Goal: Contribute content: Add original content to the website for others to see

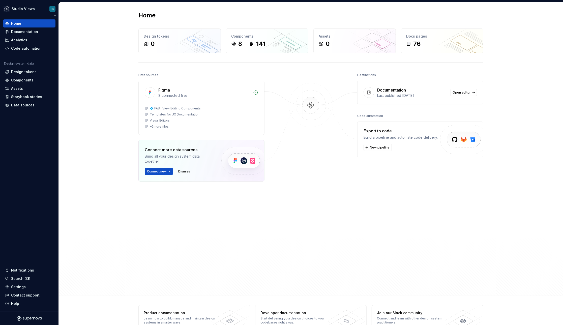
click at [34, 36] on div "Home Documentation Analytics Code automation" at bounding box center [29, 35] width 52 height 33
click at [35, 34] on div "Documentation" at bounding box center [24, 31] width 27 height 5
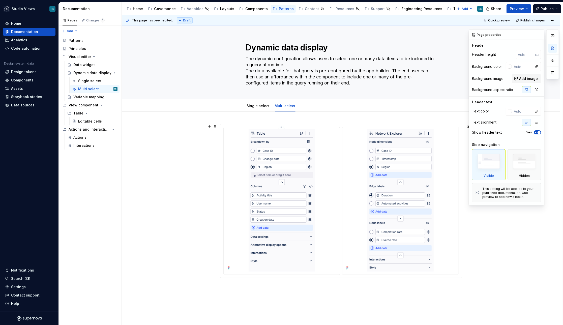
click at [267, 170] on img at bounding box center [282, 200] width 66 height 142
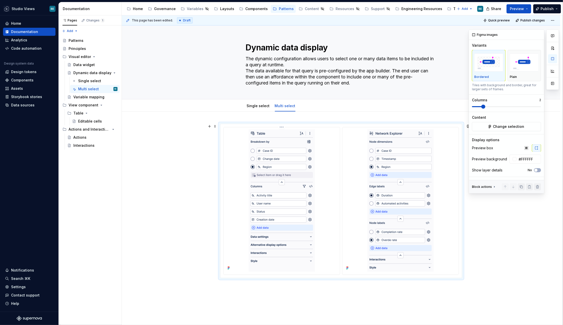
click at [265, 166] on img at bounding box center [282, 200] width 66 height 142
type textarea "*"
click at [487, 125] on button "Change selection" at bounding box center [506, 126] width 69 height 9
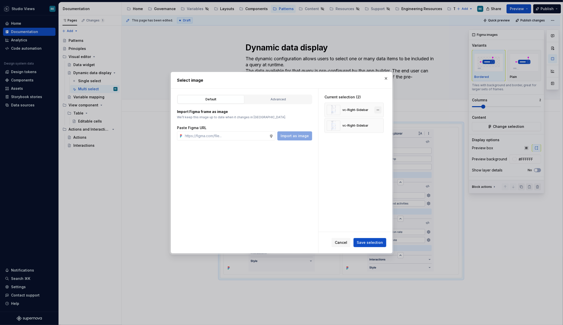
click at [381, 110] on button "button" at bounding box center [377, 109] width 7 height 7
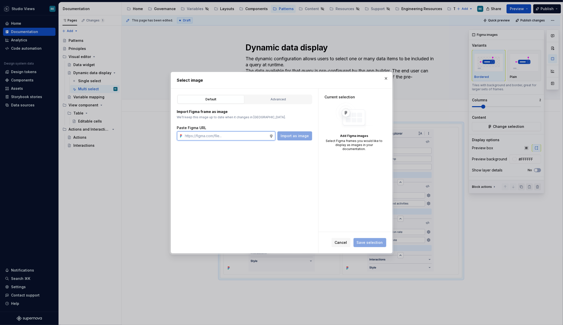
click at [260, 131] on input "text" at bounding box center [226, 135] width 86 height 9
paste input "[URL][DOMAIN_NAME]"
type input "[URL][DOMAIN_NAME]"
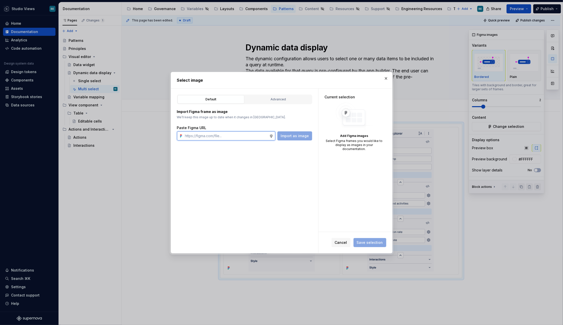
paste input "https://www.figma.com/design/OcB2qgU2BKE910QcI9FiX0/Templates-for-UX-Documentat…"
type input "https://www.figma.com/design/OcB2qgU2BKE910QcI9FiX0/Templates-for-UX-Documentat…"
click at [232, 133] on input "text" at bounding box center [226, 135] width 86 height 9
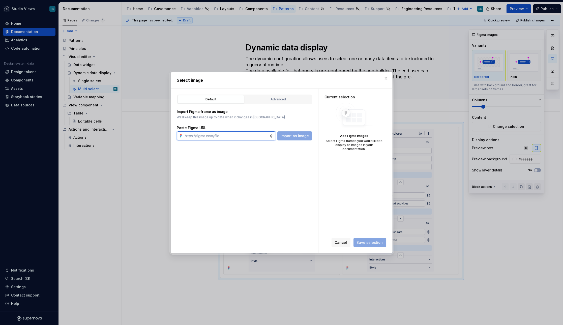
type textarea "*"
click at [198, 132] on input "text" at bounding box center [226, 135] width 86 height 9
click at [196, 134] on input "text" at bounding box center [226, 135] width 86 height 9
paste input "[URL][DOMAIN_NAME]"
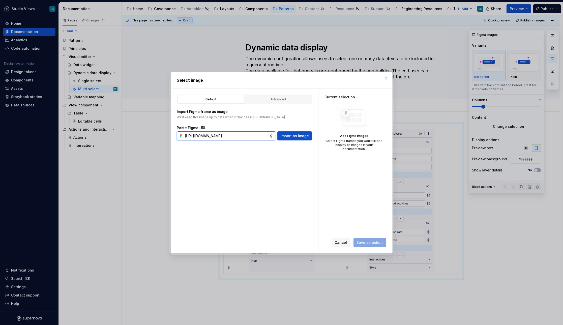
type input "[URL][DOMAIN_NAME]"
type textarea "*"
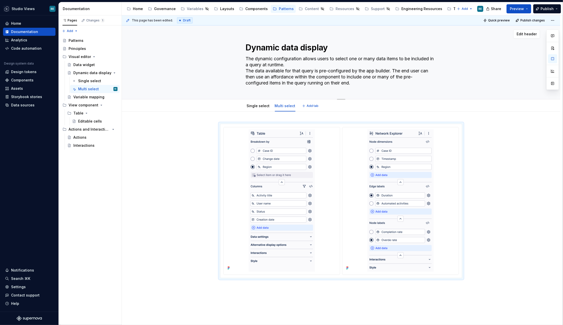
click at [379, 78] on textarea "The dynamic configuration allows users to select one or many data items to be i…" at bounding box center [340, 71] width 191 height 32
click at [323, 168] on div at bounding box center [282, 200] width 112 height 142
click at [384, 171] on img at bounding box center [400, 200] width 66 height 142
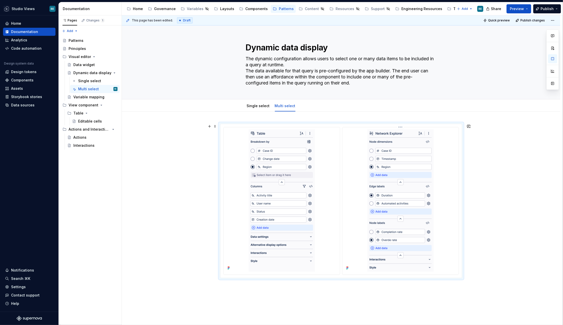
click at [384, 171] on img at bounding box center [400, 200] width 66 height 142
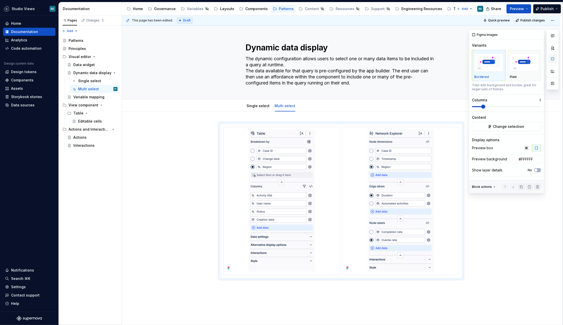
type textarea "*"
click at [510, 131] on div "Figma images Variants Bordered Plain Tiles with background and border, great fo…" at bounding box center [506, 111] width 75 height 163
click at [510, 129] on button "Change selection" at bounding box center [506, 126] width 69 height 9
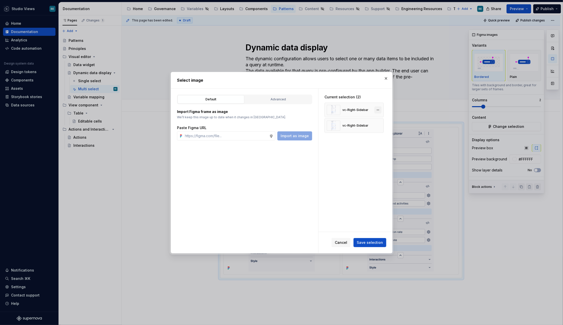
click at [381, 110] on button "button" at bounding box center [377, 109] width 7 height 7
click at [194, 138] on input "text" at bounding box center [226, 135] width 86 height 9
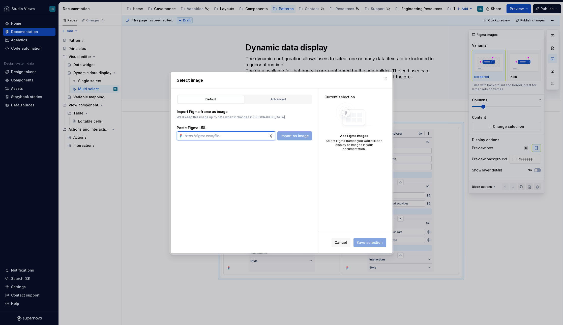
paste input "[URL][DOMAIN_NAME]"
type input "[URL][DOMAIN_NAME]"
click at [342, 243] on span "Cancel" at bounding box center [341, 242] width 12 height 5
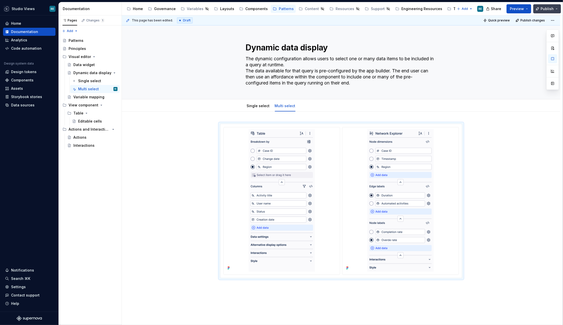
click at [544, 13] on button "Publish" at bounding box center [547, 8] width 28 height 9
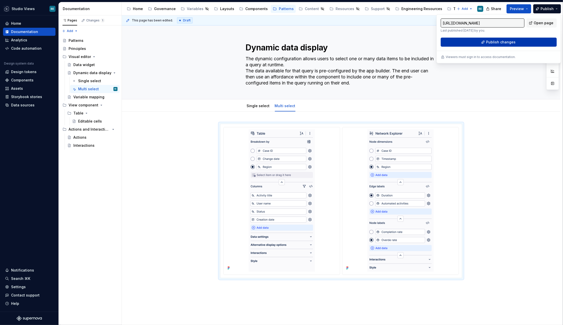
click at [501, 41] on span "Publish changes" at bounding box center [500, 42] width 29 height 5
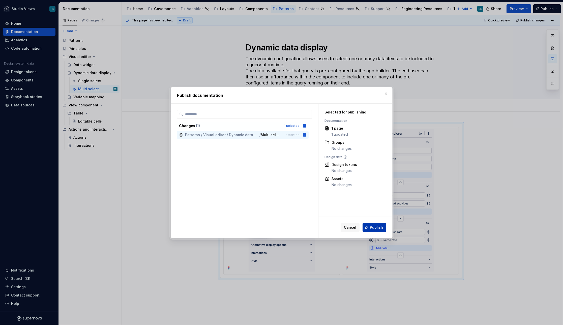
click at [373, 224] on button "Publish" at bounding box center [375, 227] width 24 height 9
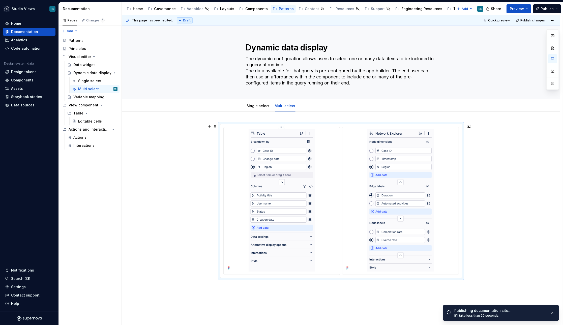
click at [337, 129] on div at bounding box center [282, 200] width 112 height 142
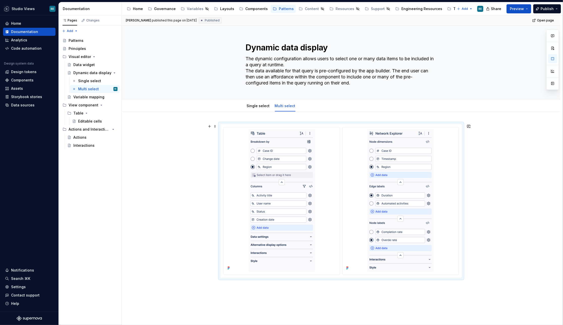
click at [425, 152] on img at bounding box center [400, 200] width 66 height 142
click at [431, 179] on img at bounding box center [400, 200] width 66 height 142
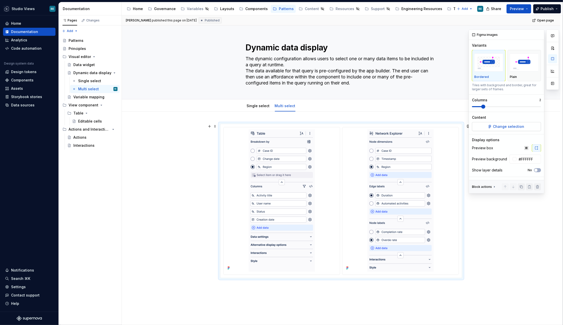
click at [503, 124] on span "Change selection" at bounding box center [508, 126] width 31 height 5
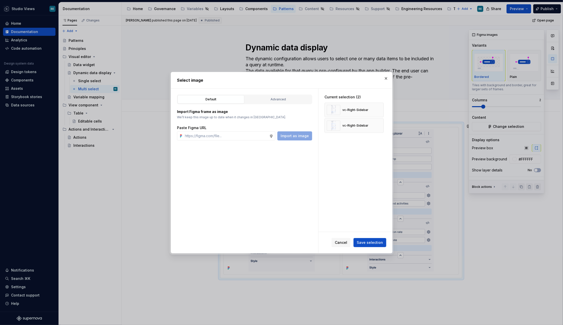
type textarea "*"
click at [381, 125] on button "button" at bounding box center [377, 125] width 7 height 7
click at [383, 125] on div "Current selection (1) vc-Right-Sidebar" at bounding box center [355, 159] width 74 height 143
click at [383, 114] on div "vc-Right-Sidebar" at bounding box center [353, 110] width 59 height 15
click at [381, 109] on button "button" at bounding box center [377, 109] width 7 height 7
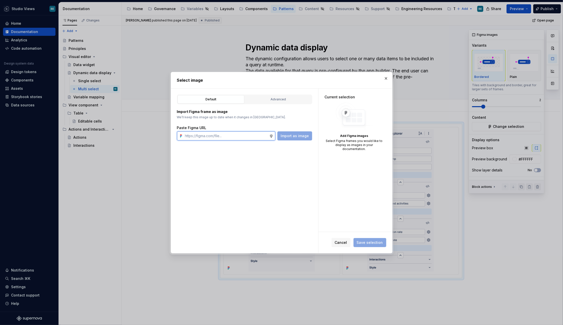
click at [262, 135] on input "text" at bounding box center [226, 135] width 86 height 9
paste input "[URL][DOMAIN_NAME]"
type input "[URL][DOMAIN_NAME]"
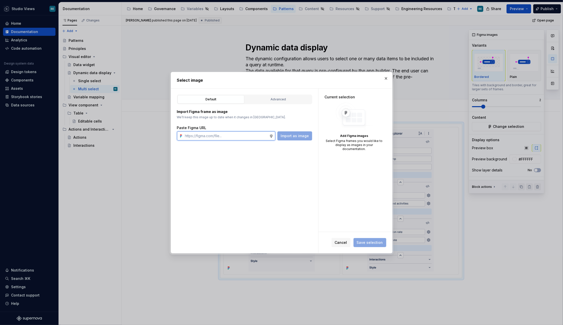
type textarea "*"
click at [219, 132] on input "text" at bounding box center [226, 135] width 86 height 9
paste input "[URL][DOMAIN_NAME]"
type input "[URL][DOMAIN_NAME]"
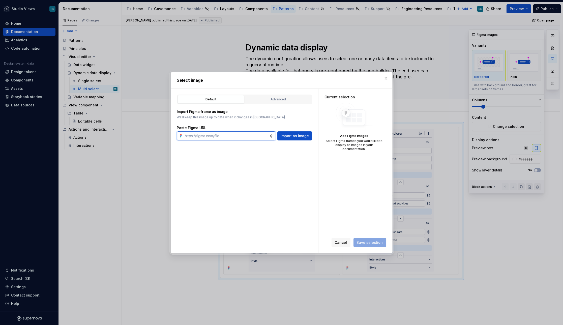
scroll to position [0, 0]
click at [387, 78] on button "button" at bounding box center [385, 78] width 7 height 7
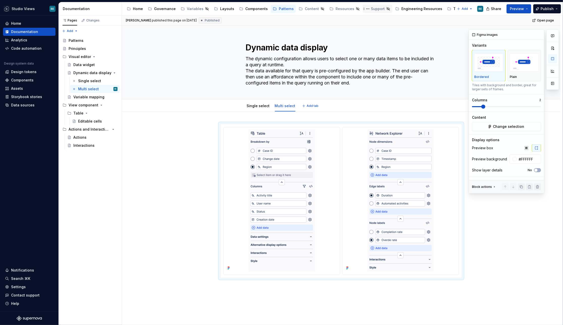
type textarea "*"
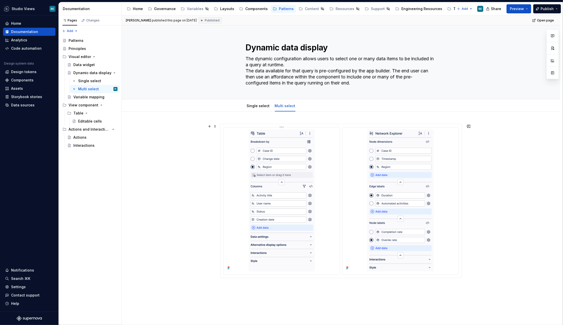
click at [293, 167] on img at bounding box center [282, 200] width 66 height 142
click at [320, 159] on div at bounding box center [282, 200] width 112 height 142
type textarea "*"
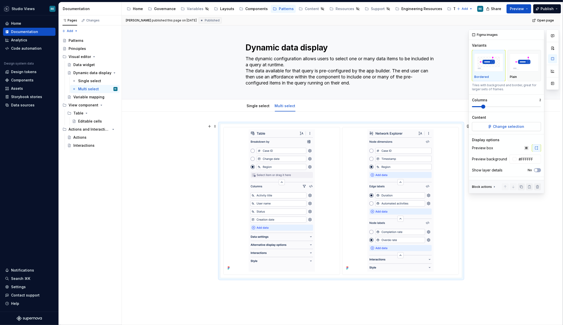
click at [520, 127] on span "Change selection" at bounding box center [508, 126] width 31 height 5
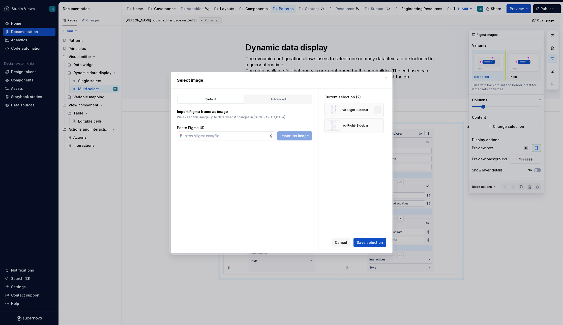
click at [381, 111] on button "button" at bounding box center [377, 109] width 7 height 7
click at [252, 128] on div "Paste Figma URL" at bounding box center [244, 127] width 135 height 5
click at [250, 131] on input "text" at bounding box center [226, 135] width 86 height 9
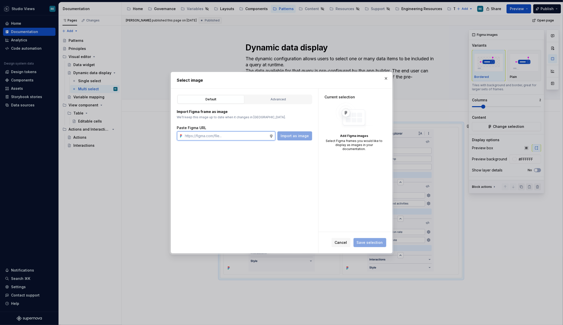
paste input "[URL][DOMAIN_NAME]"
type input "[URL][DOMAIN_NAME]"
click at [353, 242] on div "Cancel Save selection" at bounding box center [359, 242] width 55 height 9
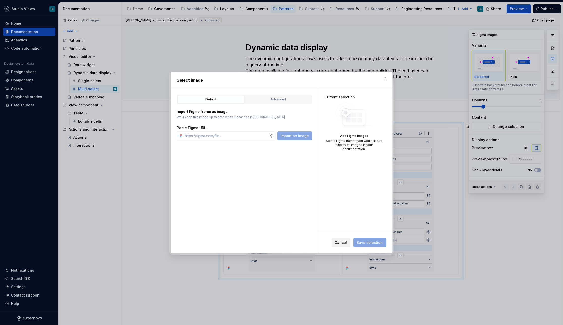
click at [345, 242] on span "Cancel" at bounding box center [341, 242] width 12 height 5
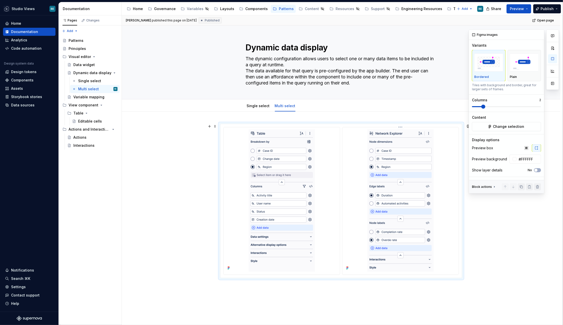
type textarea "*"
click at [375, 164] on img at bounding box center [400, 200] width 66 height 142
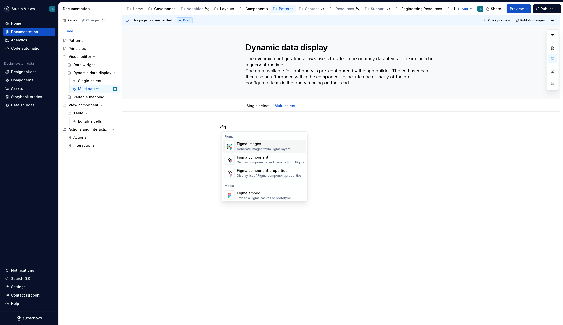
click at [296, 142] on div "Figma images Generate images from Figma layers" at bounding box center [271, 146] width 68 height 10
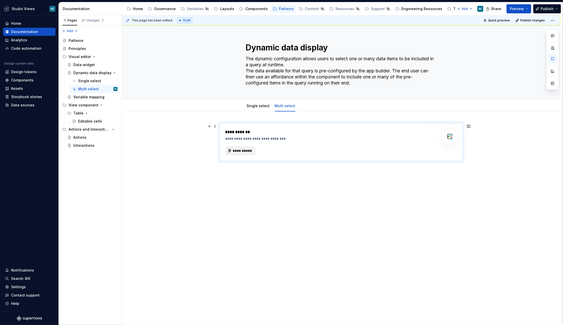
click at [242, 151] on span "**********" at bounding box center [243, 150] width 20 height 5
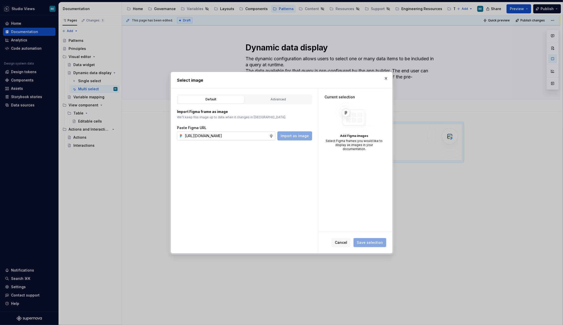
scroll to position [0, 154]
type input "[URL][DOMAIN_NAME]"
click at [346, 241] on span "Cancel" at bounding box center [341, 242] width 12 height 5
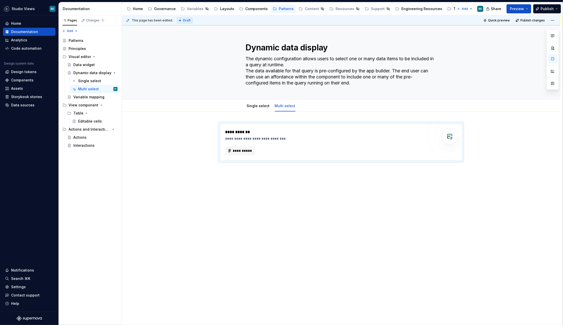
click at [406, 166] on div "**********" at bounding box center [341, 145] width 242 height 43
click at [541, 6] on button "Publish" at bounding box center [547, 8] width 28 height 9
click at [530, 10] on button "Preview" at bounding box center [518, 8] width 25 height 9
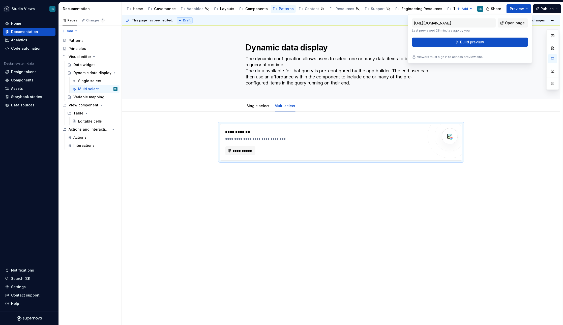
type textarea "*"
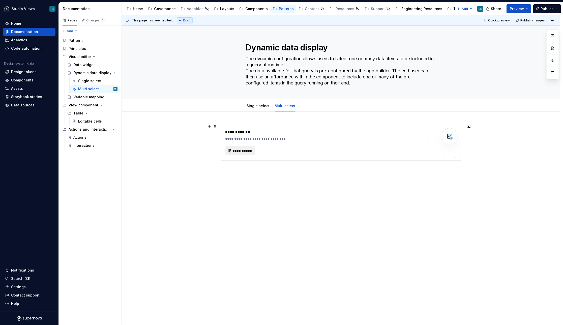
click at [242, 150] on span "**********" at bounding box center [243, 150] width 20 height 5
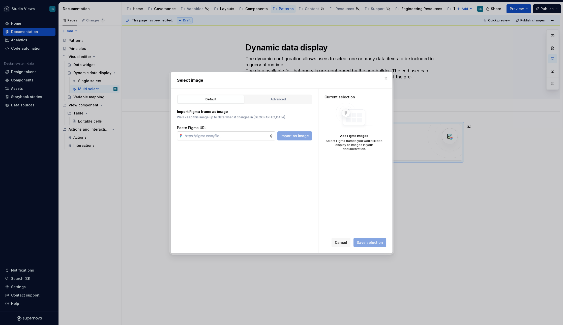
type textarea "*"
click at [252, 135] on input "text" at bounding box center [226, 135] width 86 height 9
type input "[URL][DOMAIN_NAME]"
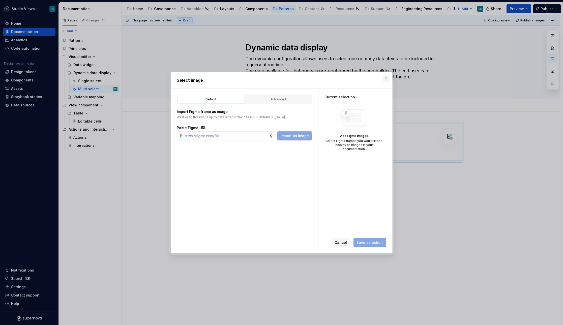
click at [386, 76] on button "button" at bounding box center [385, 78] width 7 height 7
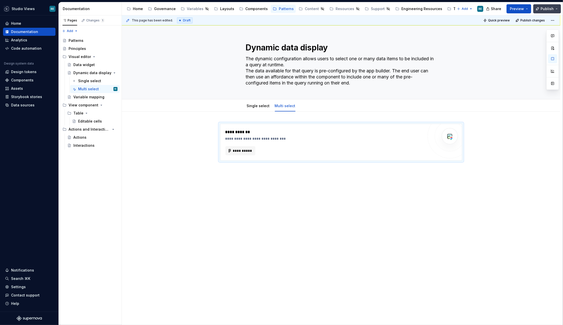
click at [544, 12] on button "Publish" at bounding box center [547, 8] width 28 height 9
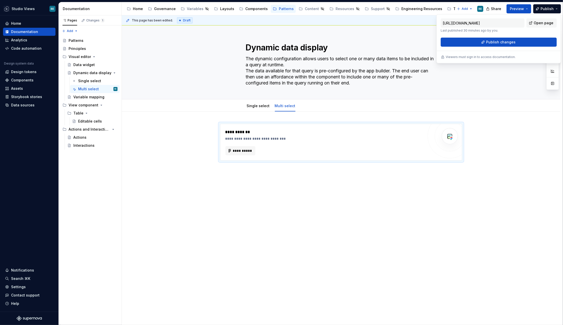
click at [509, 49] on div "[URL][DOMAIN_NAME] Last published 30 minutes ago by you. Open page Publish chan…" at bounding box center [498, 38] width 125 height 49
click at [509, 46] on div "[URL][DOMAIN_NAME] Last published 30 minutes ago by you. Open page Publish chan…" at bounding box center [498, 38] width 125 height 49
click at [509, 43] on span "Publish changes" at bounding box center [500, 42] width 29 height 5
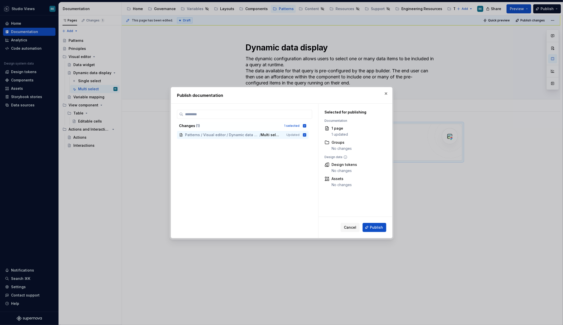
click at [382, 221] on div "Cancel Publish" at bounding box center [355, 227] width 74 height 21
click at [378, 226] on span "Publish" at bounding box center [376, 227] width 13 height 5
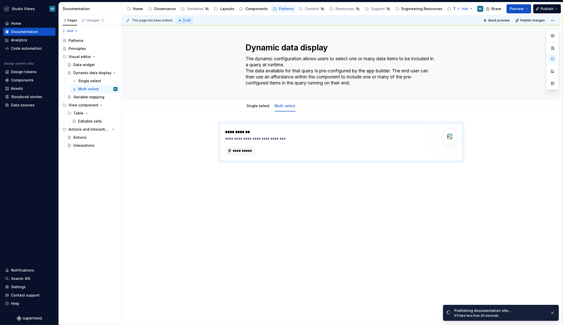
type textarea "*"
click at [229, 154] on button "**********" at bounding box center [240, 150] width 30 height 9
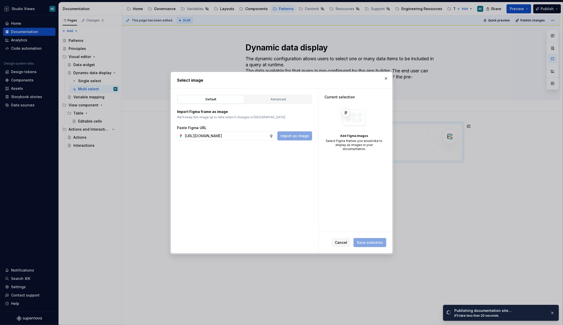
scroll to position [0, 154]
type input "[URL][DOMAIN_NAME]"
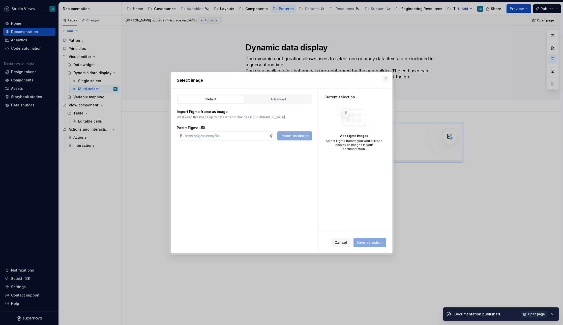
click at [385, 79] on button "button" at bounding box center [385, 78] width 7 height 7
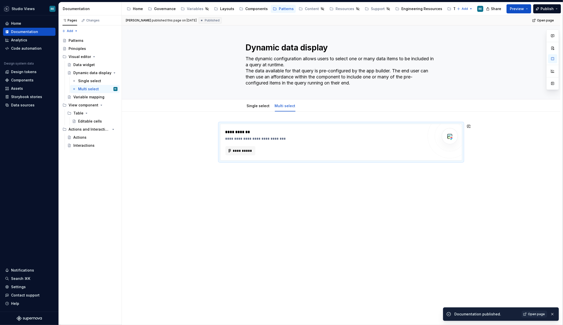
click at [317, 203] on div "**********" at bounding box center [341, 188] width 438 height 153
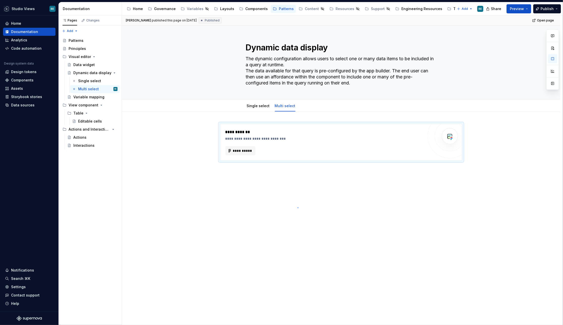
click at [297, 207] on div "**********" at bounding box center [342, 170] width 441 height 310
click at [299, 176] on div "**********" at bounding box center [342, 170] width 441 height 310
click at [321, 135] on div "**********" at bounding box center [324, 135] width 198 height 12
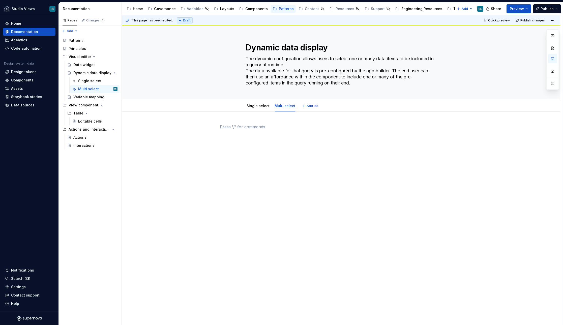
type textarea "*"
click at [345, 119] on div at bounding box center [341, 179] width 438 height 135
click at [322, 140] on div at bounding box center [341, 133] width 242 height 19
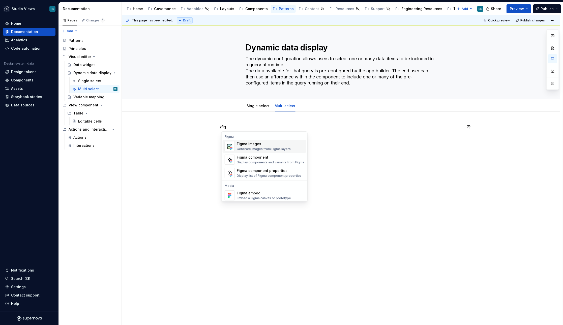
click at [271, 146] on div "Figma images" at bounding box center [264, 143] width 54 height 5
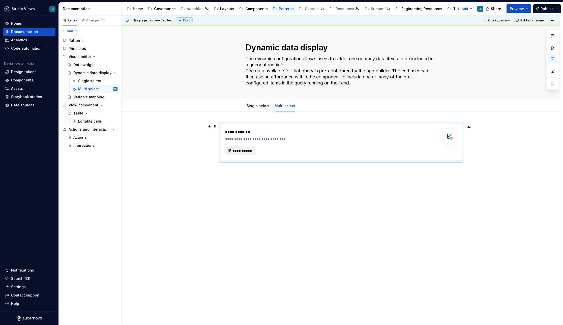
click at [252, 152] on span "**********" at bounding box center [243, 150] width 20 height 5
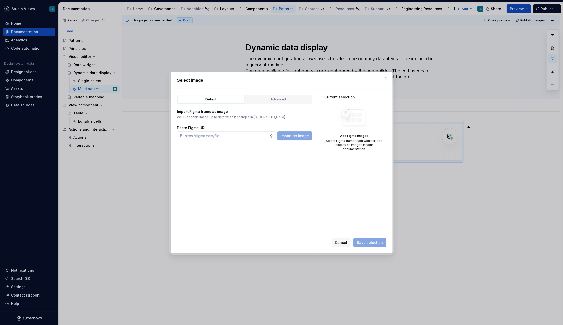
type textarea "*"
paste input "[URL][DOMAIN_NAME]"
type input "[URL][DOMAIN_NAME]"
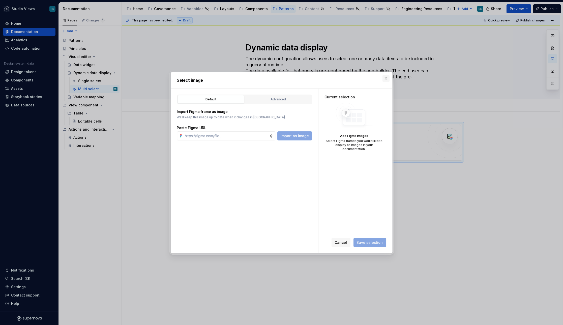
click at [383, 75] on button "button" at bounding box center [385, 78] width 7 height 7
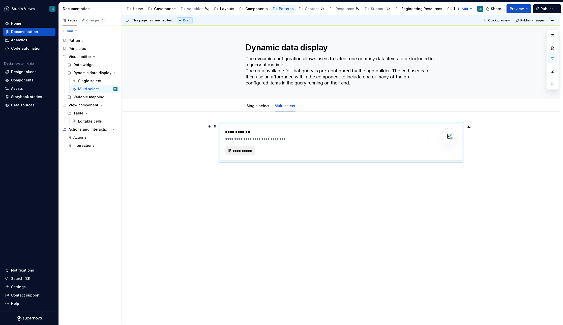
click at [244, 150] on span "**********" at bounding box center [243, 150] width 20 height 5
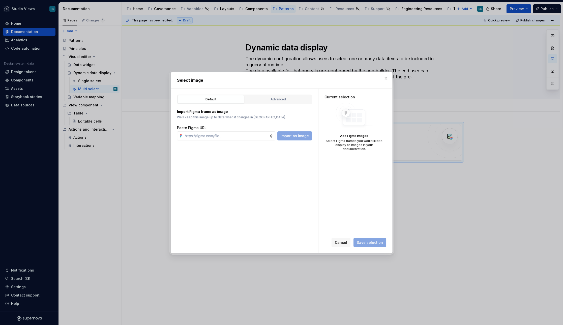
type textarea "*"
paste input "[URL][DOMAIN_NAME]"
type input "[URL][DOMAIN_NAME]"
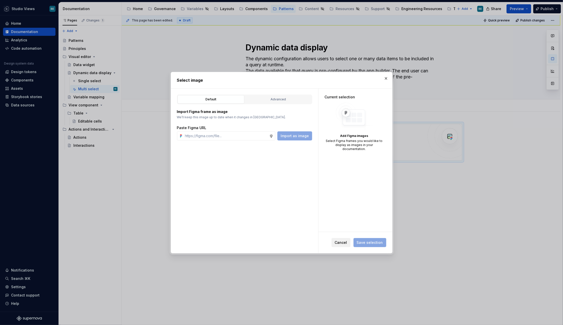
click at [340, 240] on span "Cancel" at bounding box center [341, 242] width 12 height 5
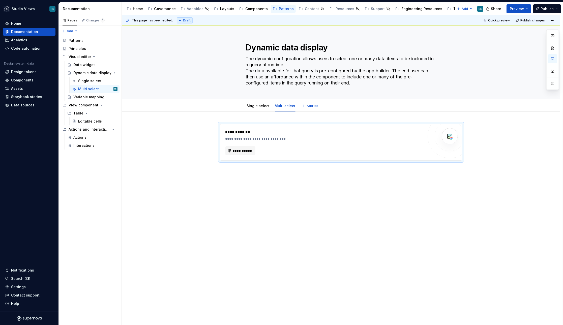
type textarea "*"
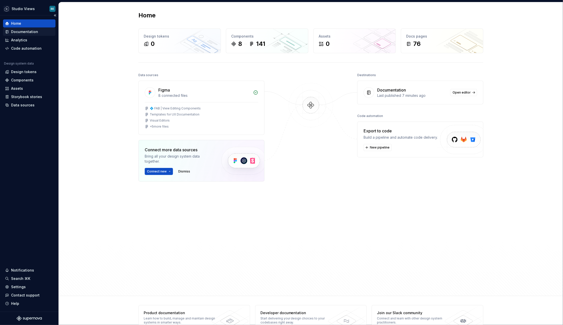
click at [37, 35] on div "Documentation" at bounding box center [29, 32] width 52 height 8
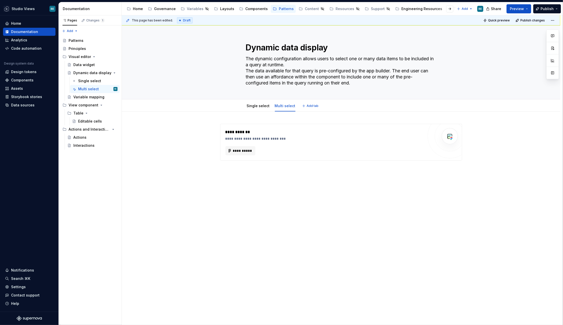
type textarea "*"
click at [235, 151] on span "**********" at bounding box center [243, 150] width 20 height 5
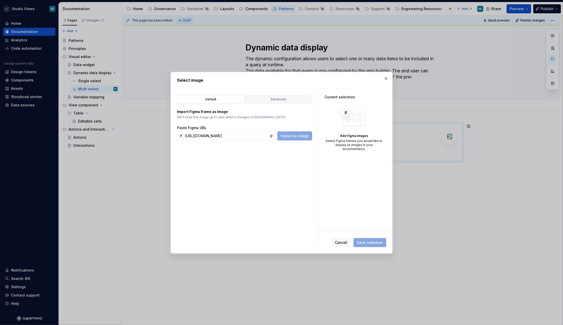
scroll to position [0, 154]
type input "[URL][DOMAIN_NAME]"
click at [389, 78] on button "button" at bounding box center [385, 78] width 7 height 7
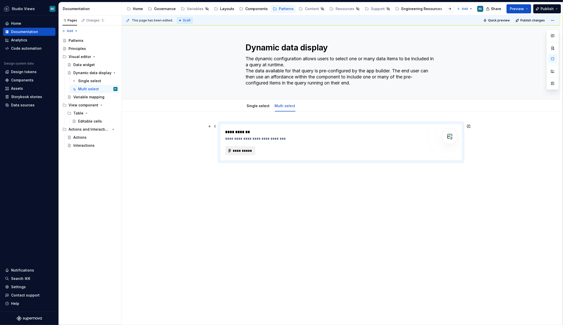
click at [233, 151] on button "**********" at bounding box center [240, 150] width 30 height 9
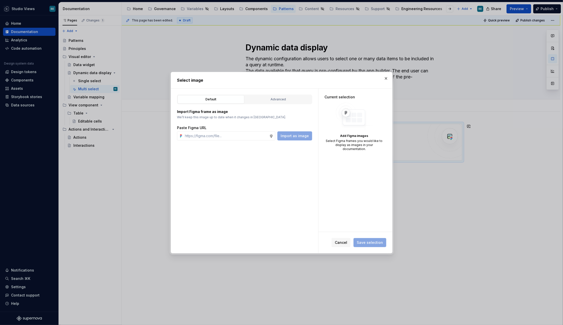
type textarea "*"
type input "[URL][DOMAIN_NAME]"
click at [286, 101] on button "Advanced" at bounding box center [278, 99] width 67 height 9
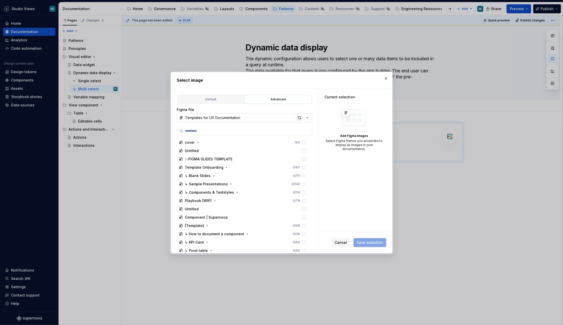
click at [298, 117] on div "button" at bounding box center [299, 117] width 7 height 7
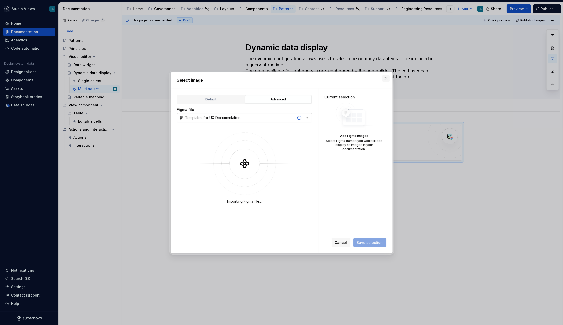
click at [387, 78] on button "button" at bounding box center [385, 78] width 7 height 7
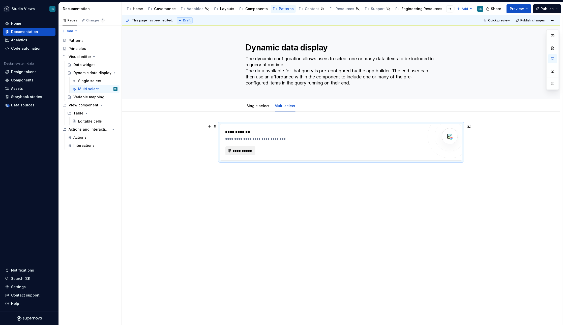
click at [249, 152] on span "**********" at bounding box center [243, 150] width 20 height 5
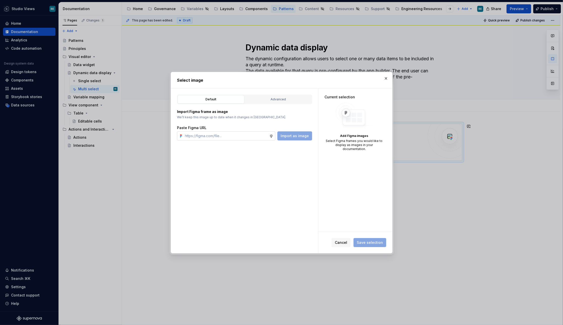
type textarea "*"
click at [250, 135] on input "text" at bounding box center [226, 135] width 86 height 9
type input "[URL][DOMAIN_NAME]"
type textarea "*"
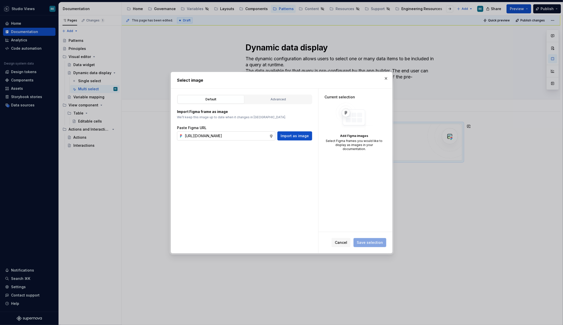
type input "[URL][DOMAIN_NAME]"
click at [384, 77] on button "button" at bounding box center [385, 78] width 7 height 7
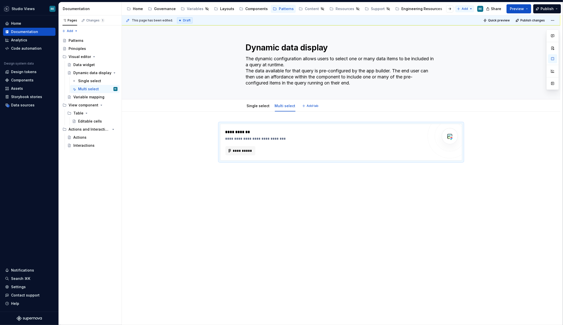
type textarea "*"
